Goal: Find contact information: Find contact information

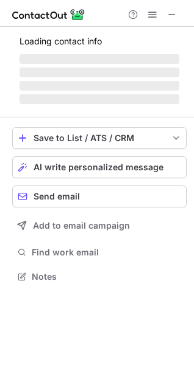
scroll to position [276, 194]
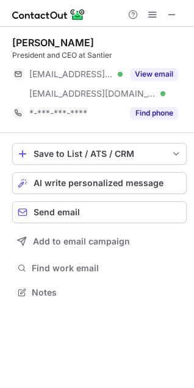
scroll to position [284, 194]
click at [162, 12] on div at bounding box center [152, 14] width 58 height 15
click at [170, 12] on span at bounding box center [172, 15] width 10 height 10
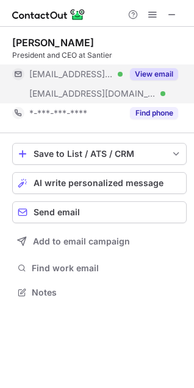
click at [156, 70] on button "View email" at bounding box center [154, 74] width 48 height 12
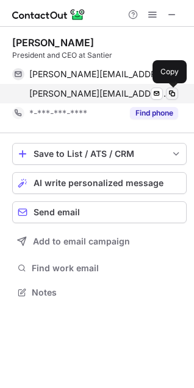
click at [173, 94] on span at bounding box center [172, 94] width 10 height 10
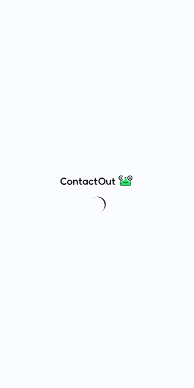
click at [176, 13] on div at bounding box center [97, 194] width 194 height 388
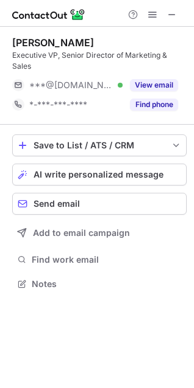
scroll to position [265, 194]
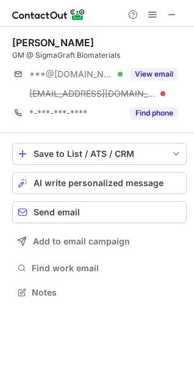
scroll to position [284, 194]
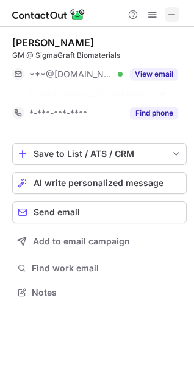
click at [171, 10] on span at bounding box center [172, 15] width 10 height 10
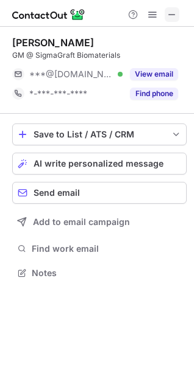
scroll to position [265, 194]
